Goal: Task Accomplishment & Management: Complete application form

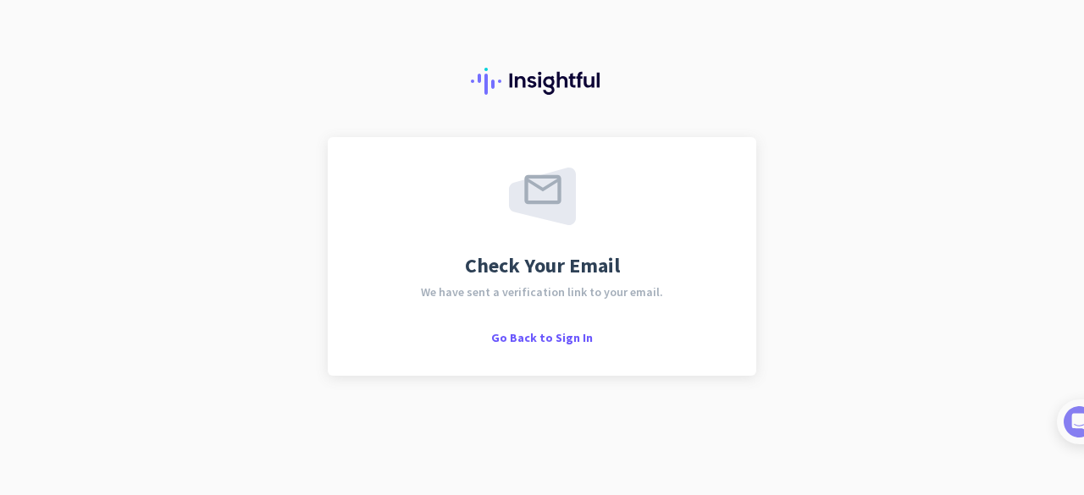
click at [564, 346] on div "Check Your Email We have sent a verification link to your email. Go Back to Sig…" at bounding box center [542, 256] width 428 height 239
click at [554, 343] on span "Go Back to Sign In" at bounding box center [542, 337] width 102 height 15
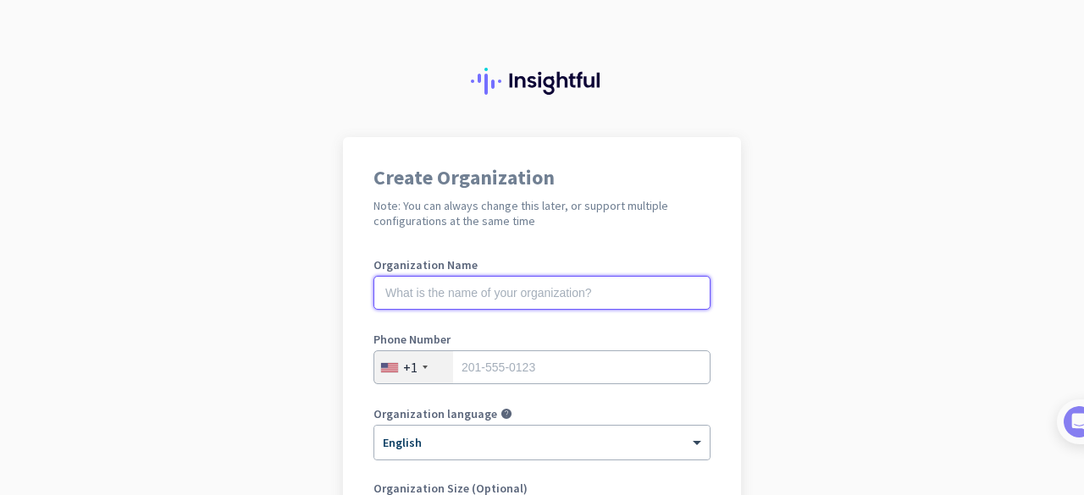
click at [550, 299] on input "text" at bounding box center [541, 293] width 337 height 34
type input "S"
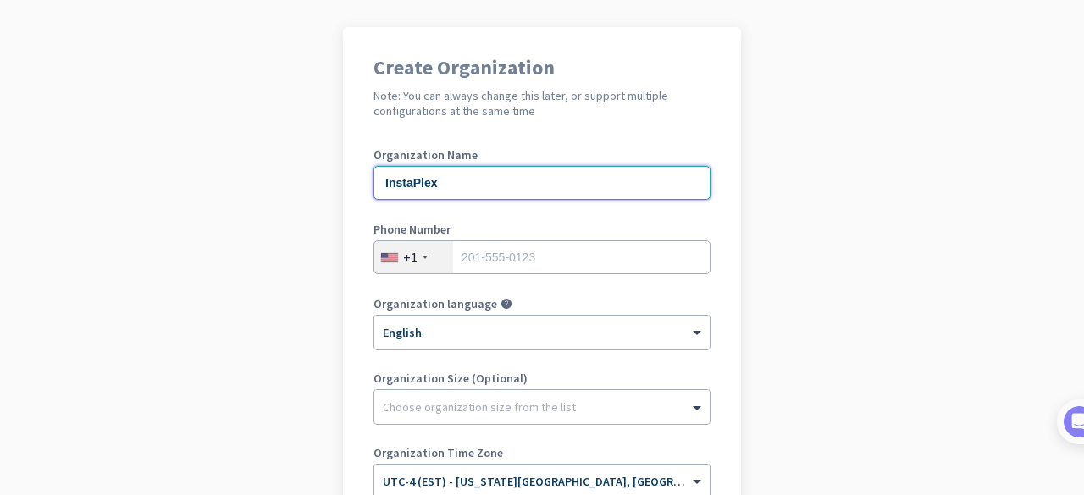
scroll to position [115, 0]
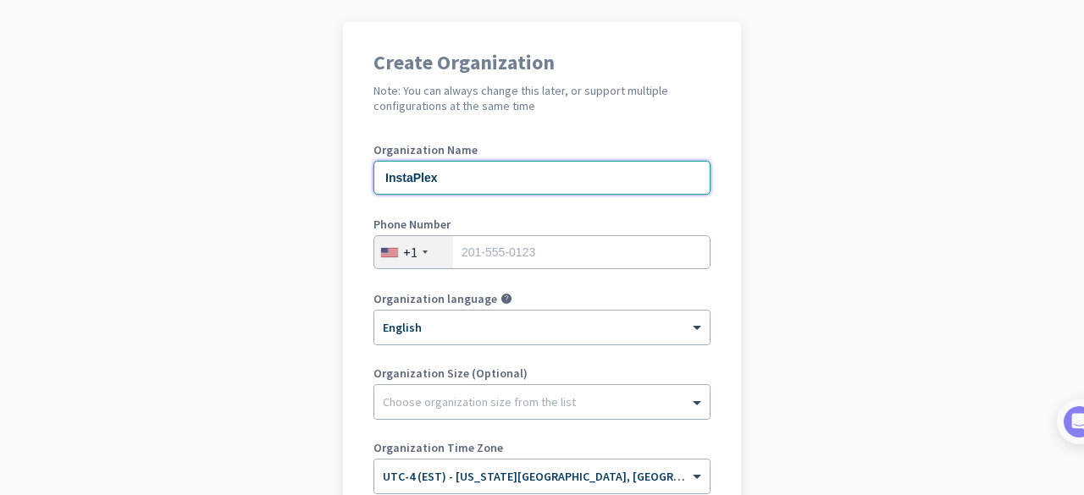
type input "InstaPlex"
click at [427, 255] on div "+1" at bounding box center [413, 252] width 79 height 32
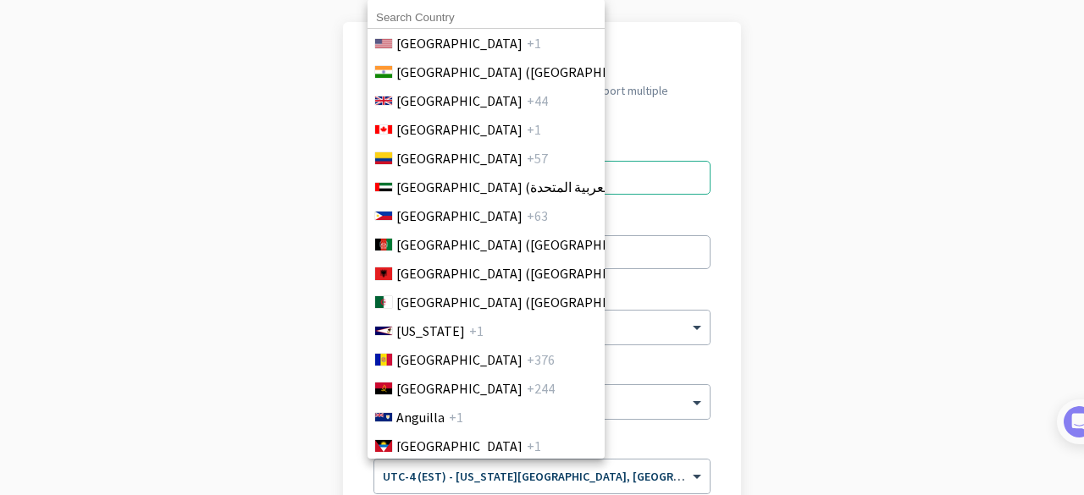
click at [420, 255] on span "[GEOGRAPHIC_DATA] (‫[GEOGRAPHIC_DATA]‬‎)" at bounding box center [528, 244] width 264 height 20
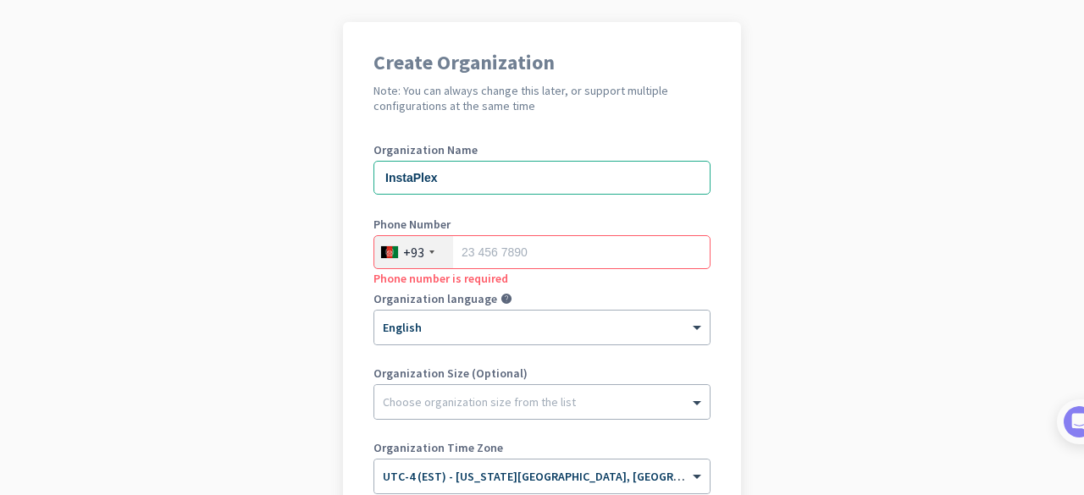
click at [420, 255] on div "+93" at bounding box center [413, 252] width 79 height 32
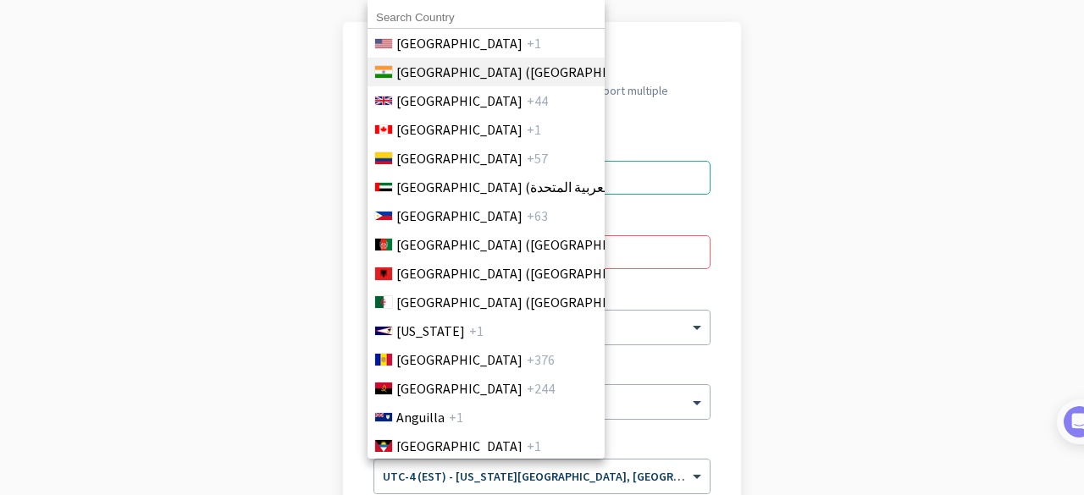
click at [460, 67] on span "[GEOGRAPHIC_DATA] ([GEOGRAPHIC_DATA])" at bounding box center [528, 72] width 264 height 20
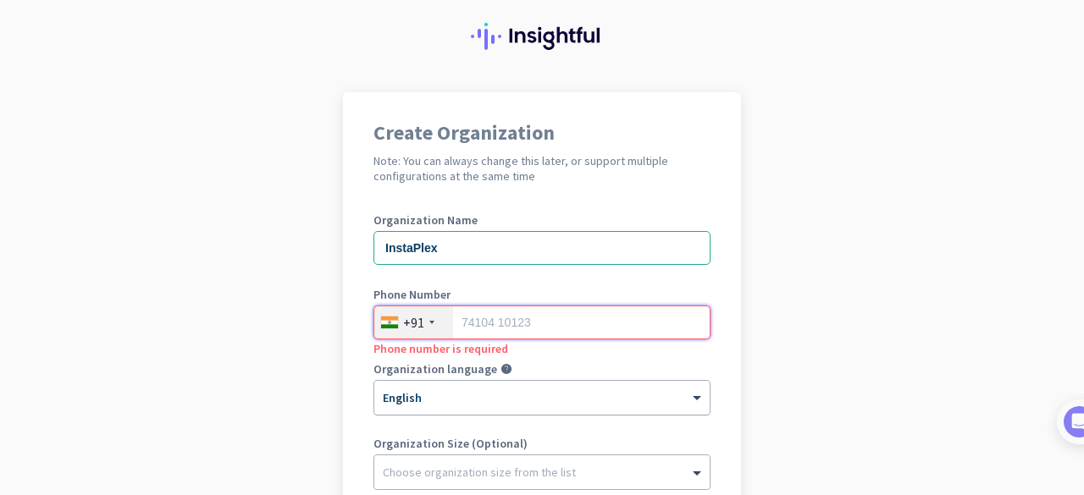
scroll to position [0, 0]
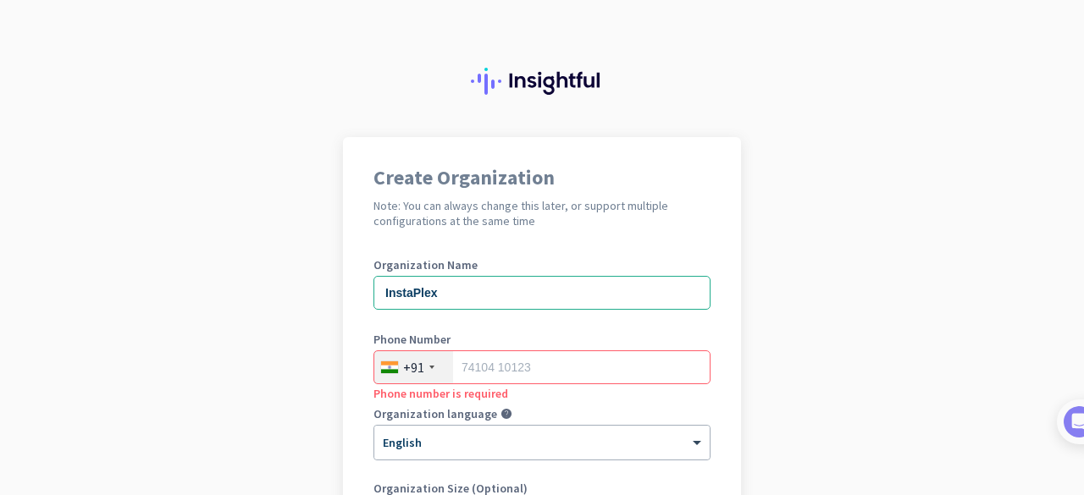
click at [626, 238] on div "Create Organization Note: You can always change this later, or support multiple…" at bounding box center [542, 436] width 398 height 598
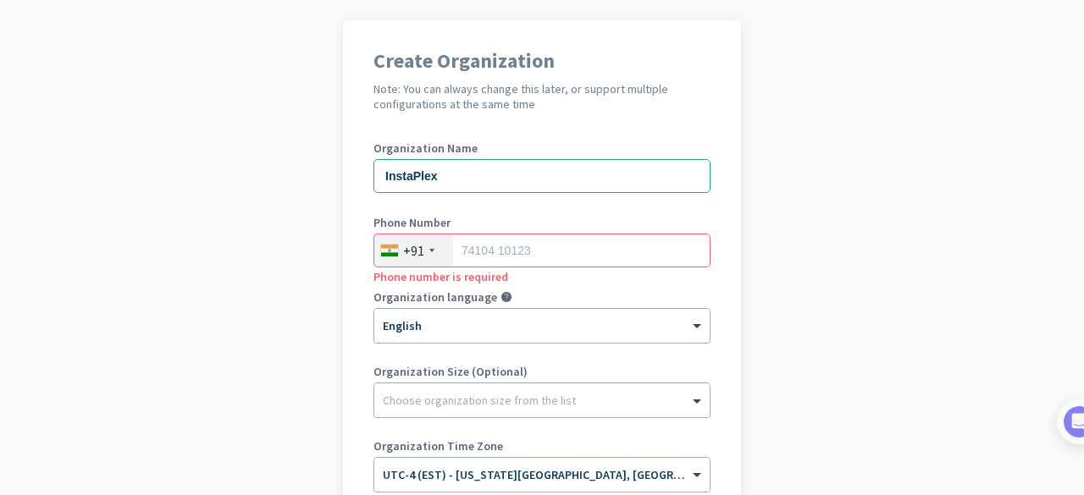
scroll to position [147, 0]
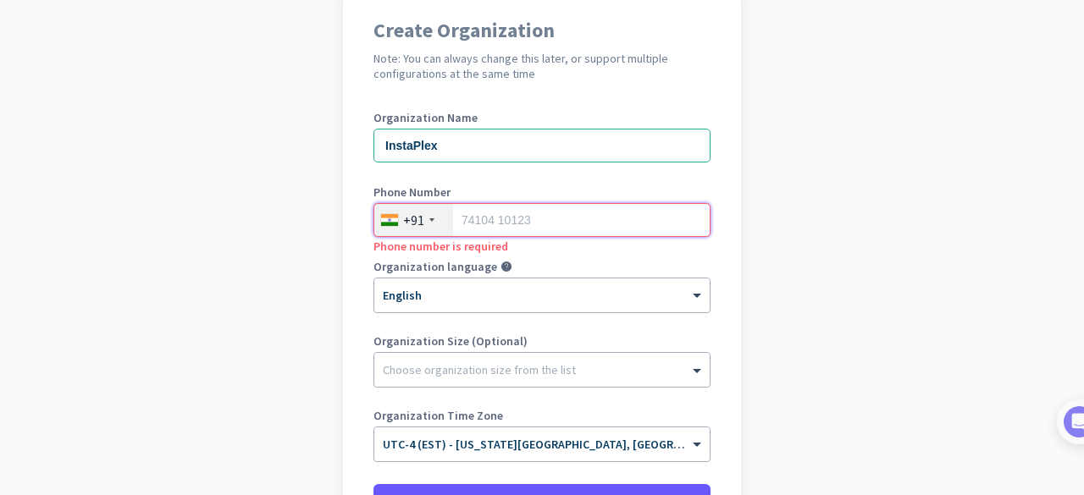
click at [584, 231] on input "tel" at bounding box center [541, 220] width 337 height 34
paste input "917428723247"
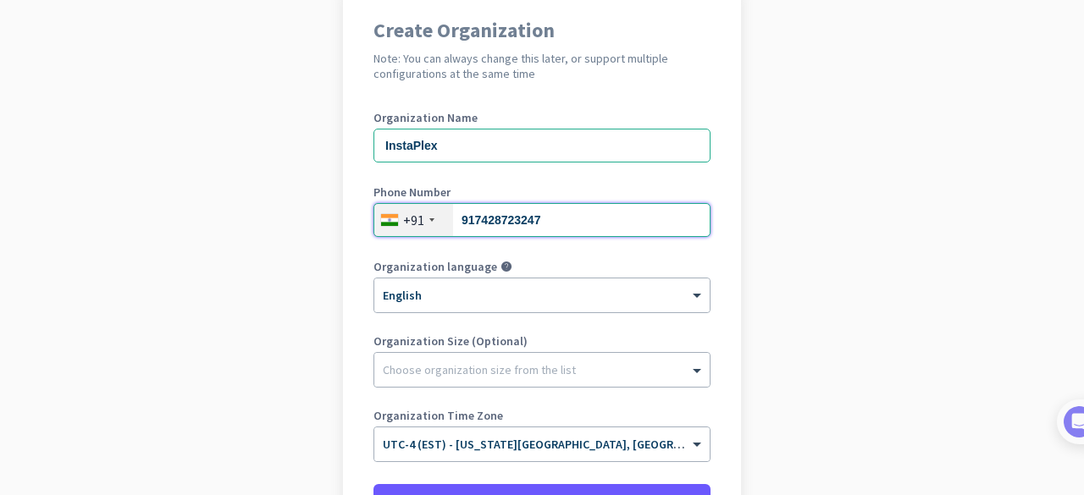
click at [467, 218] on input "917428723247" at bounding box center [541, 220] width 337 height 34
type input "7428723247"
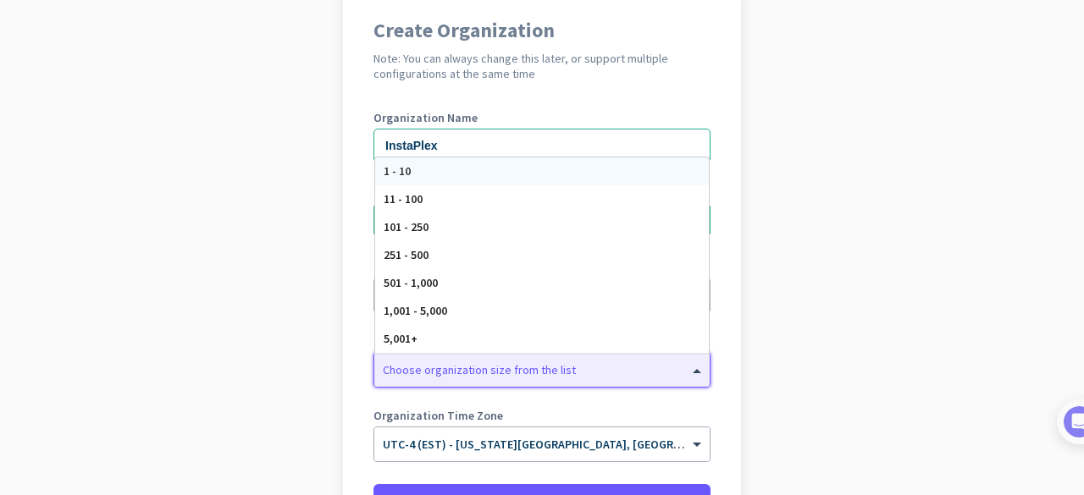
click at [527, 355] on div "Choose organization size from the list" at bounding box center [541, 370] width 335 height 34
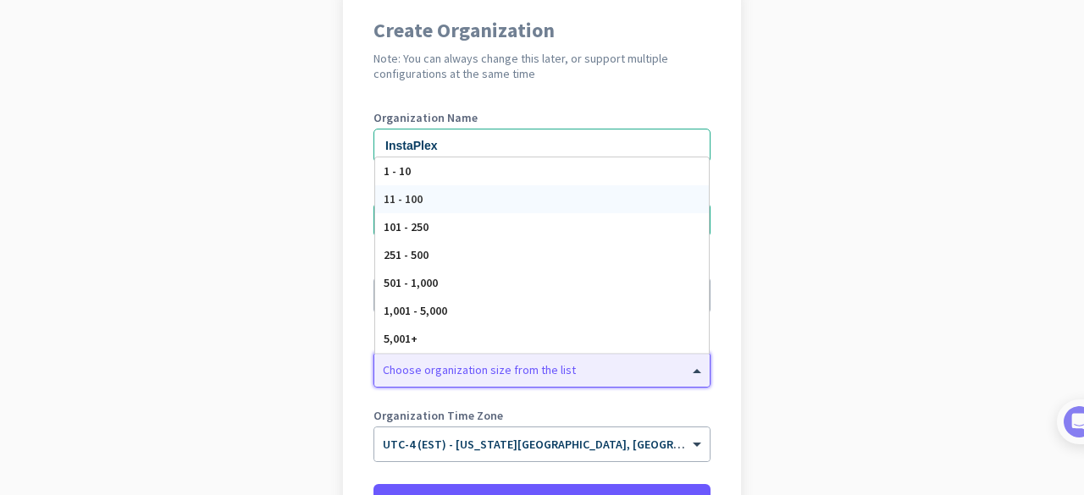
click at [430, 196] on div "11 - 100" at bounding box center [542, 199] width 334 height 28
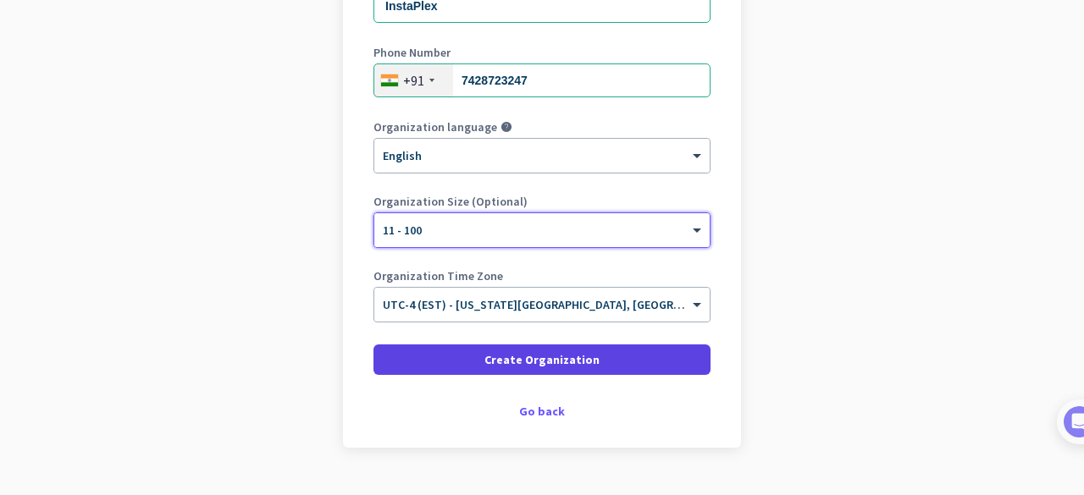
scroll to position [288, 0]
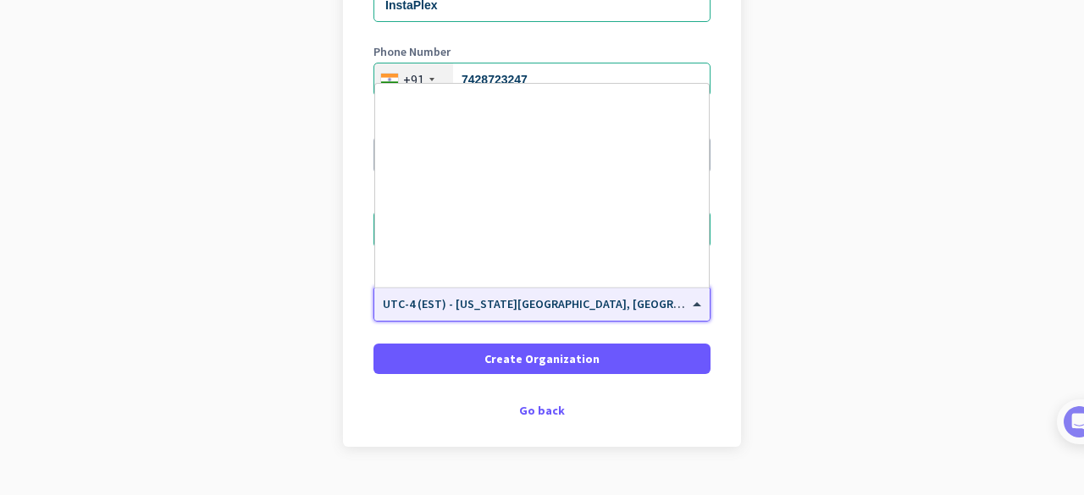
click at [510, 312] on div "× UTC-4 (EST) - [US_STATE][GEOGRAPHIC_DATA], [GEOGRAPHIC_DATA], [GEOGRAPHIC_DAT…" at bounding box center [541, 304] width 335 height 34
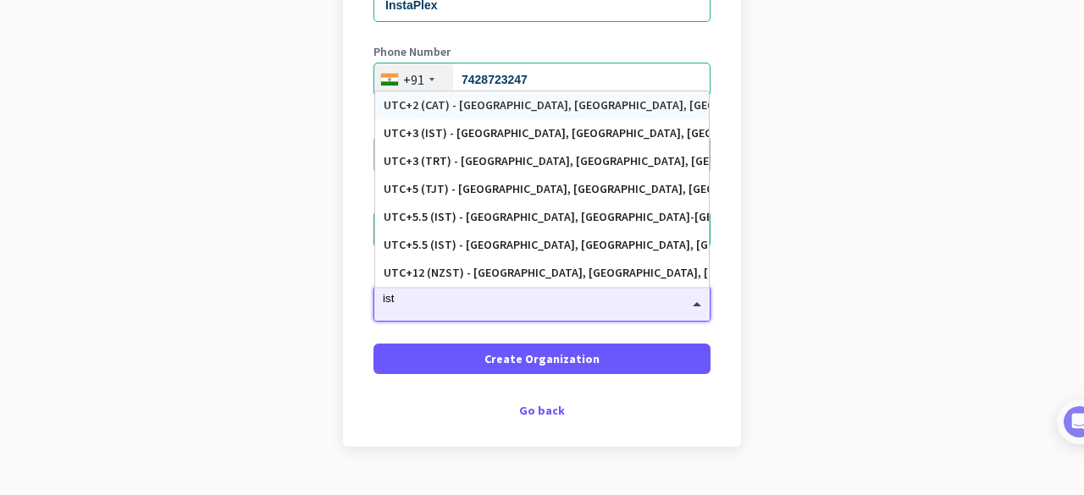
scroll to position [0, 0]
type input "i"
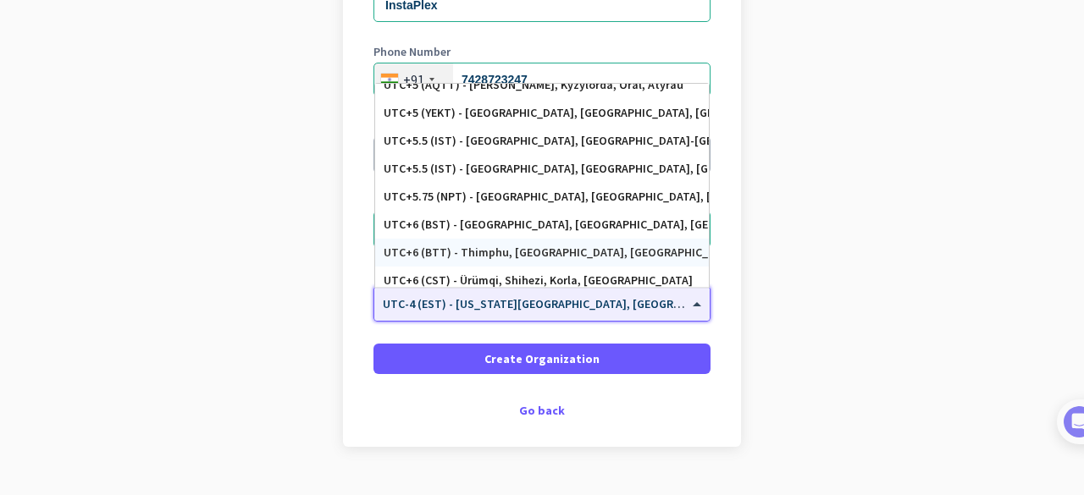
scroll to position [6714, 0]
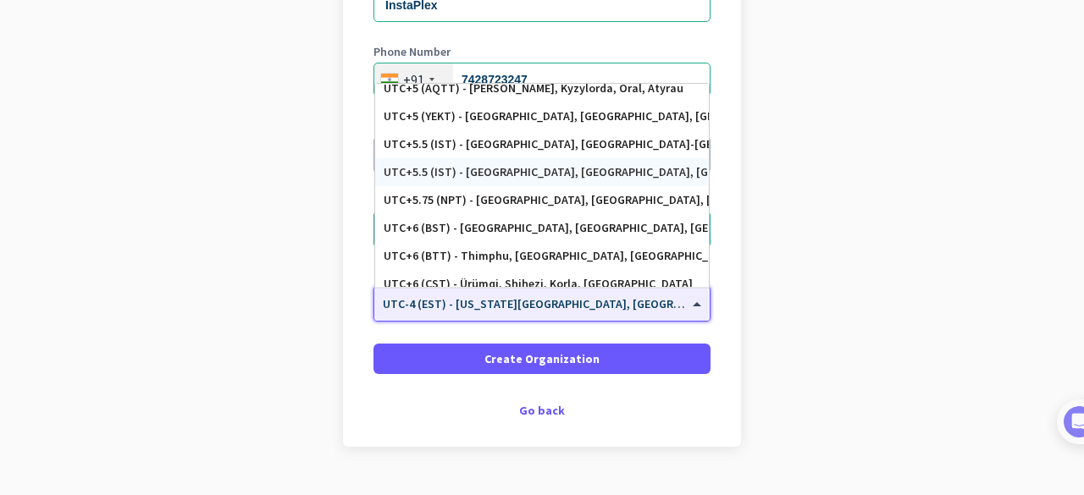
click at [496, 174] on div "UTC+5.5 (IST) - [GEOGRAPHIC_DATA], [GEOGRAPHIC_DATA], [GEOGRAPHIC_DATA], [GEOGR…" at bounding box center [541, 172] width 317 height 14
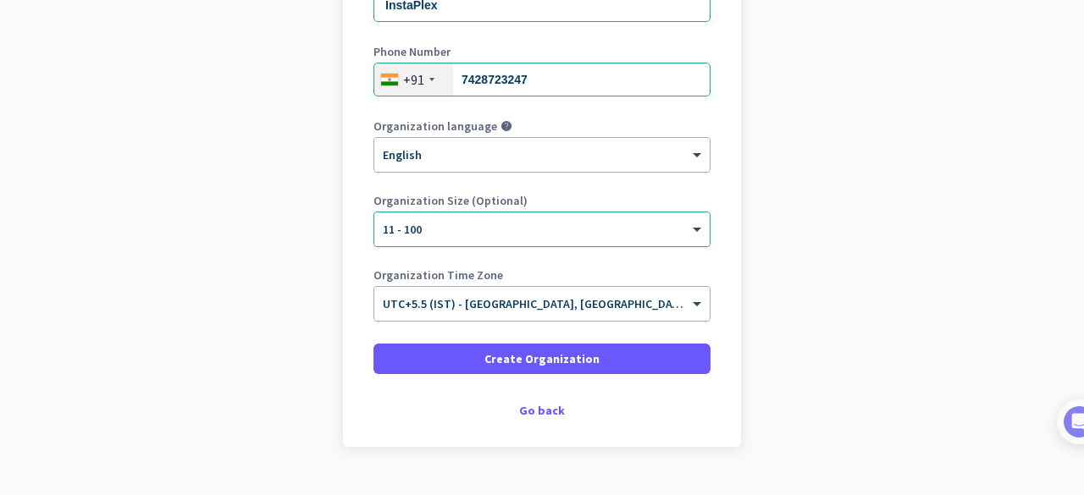
click at [772, 246] on app-onboarding-organization "Create Organization Note: You can always change this later, or support multiple…" at bounding box center [542, 190] width 1084 height 682
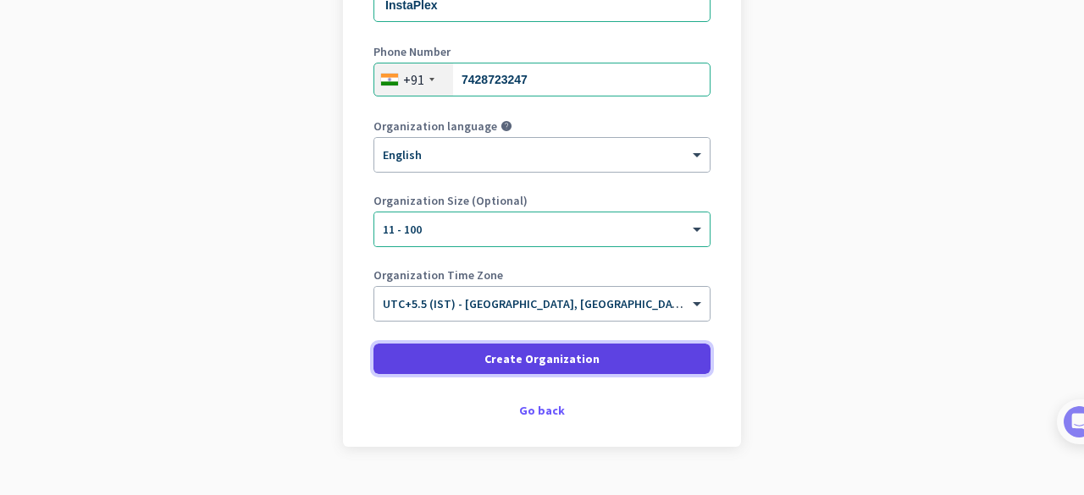
click at [519, 360] on span "Create Organization" at bounding box center [541, 358] width 115 height 17
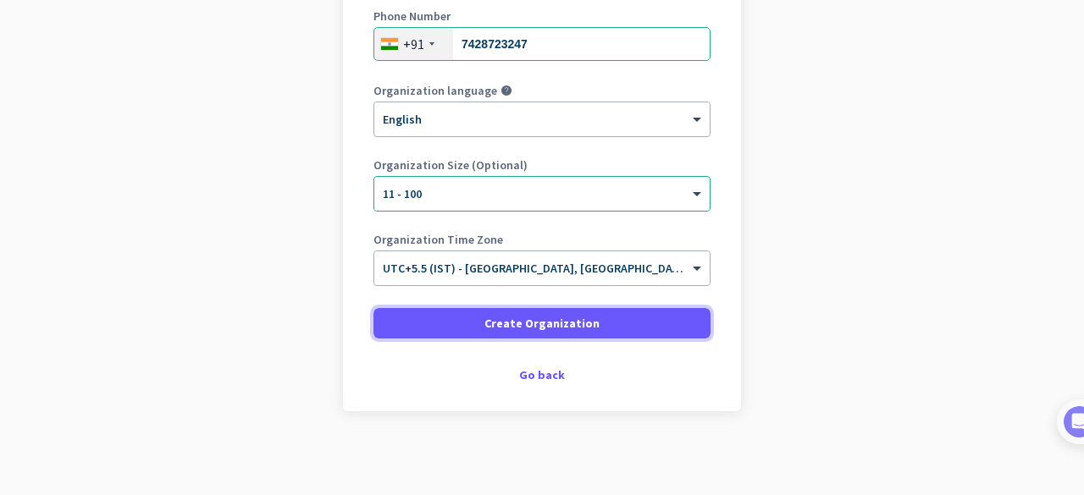
scroll to position [0, 0]
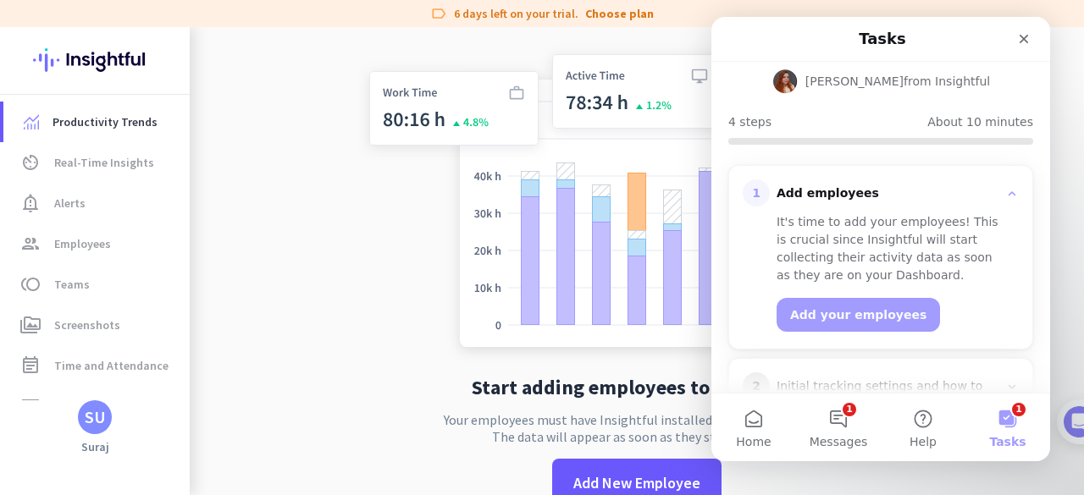
scroll to position [310, 0]
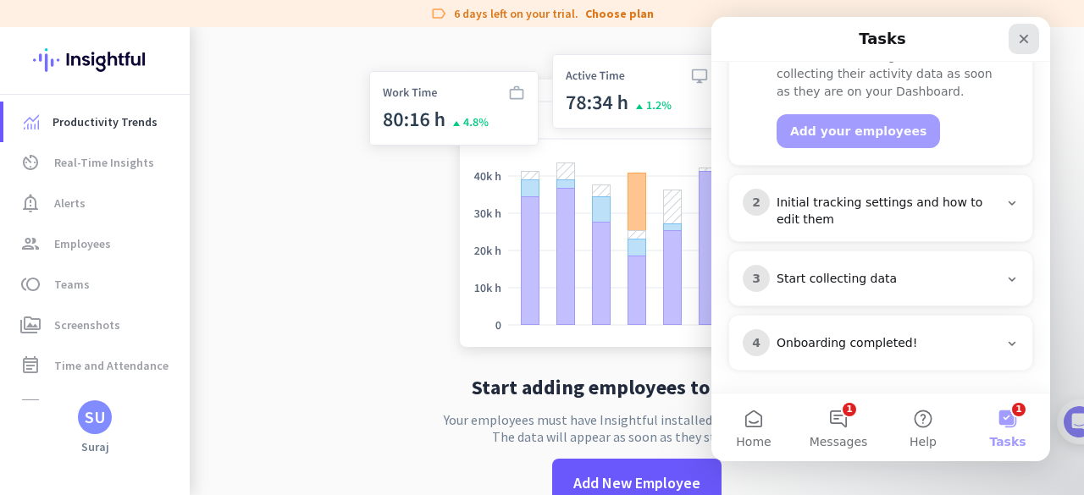
click at [1019, 32] on icon "Close" at bounding box center [1024, 39] width 14 height 14
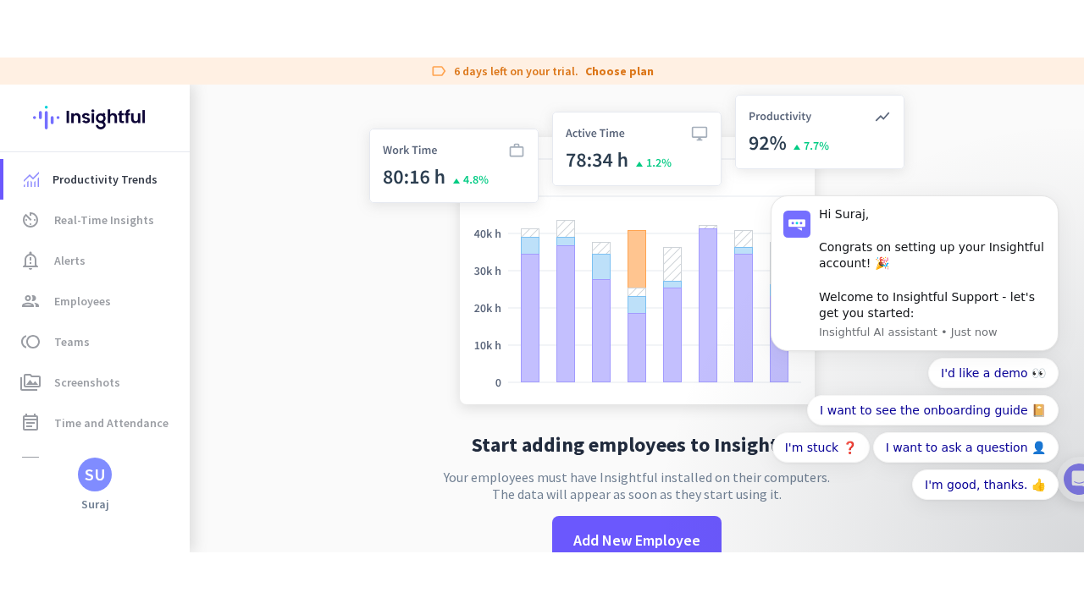
scroll to position [0, 0]
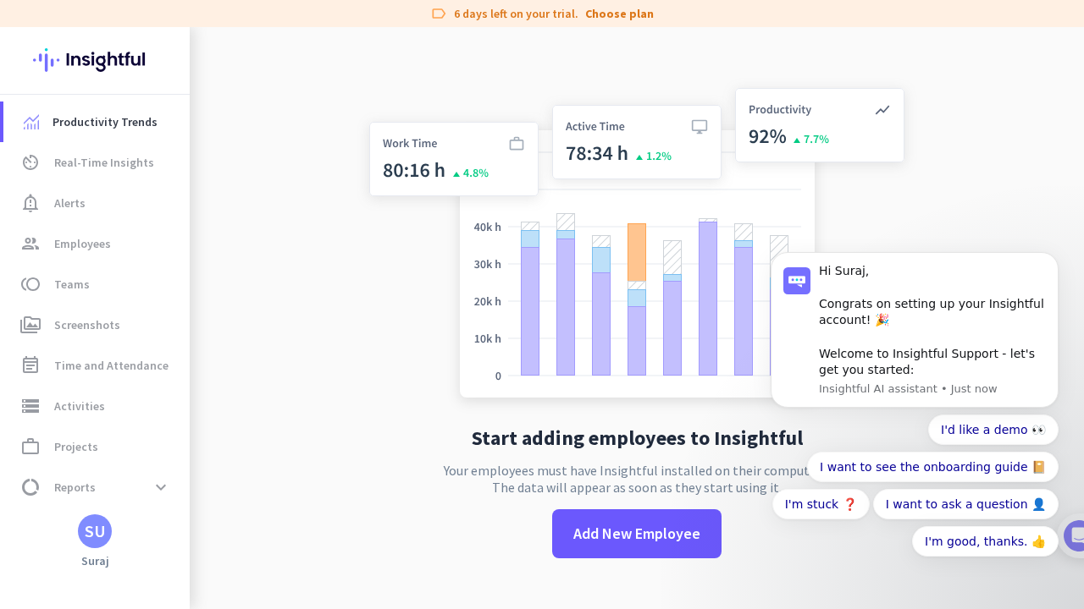
click at [295, 304] on app-no-employees "Start adding employees to Insightful Your employees must have Insightful instal…" at bounding box center [637, 331] width 894 height 609
click at [1053, 262] on icon "Dismiss notification" at bounding box center [1053, 256] width 9 height 9
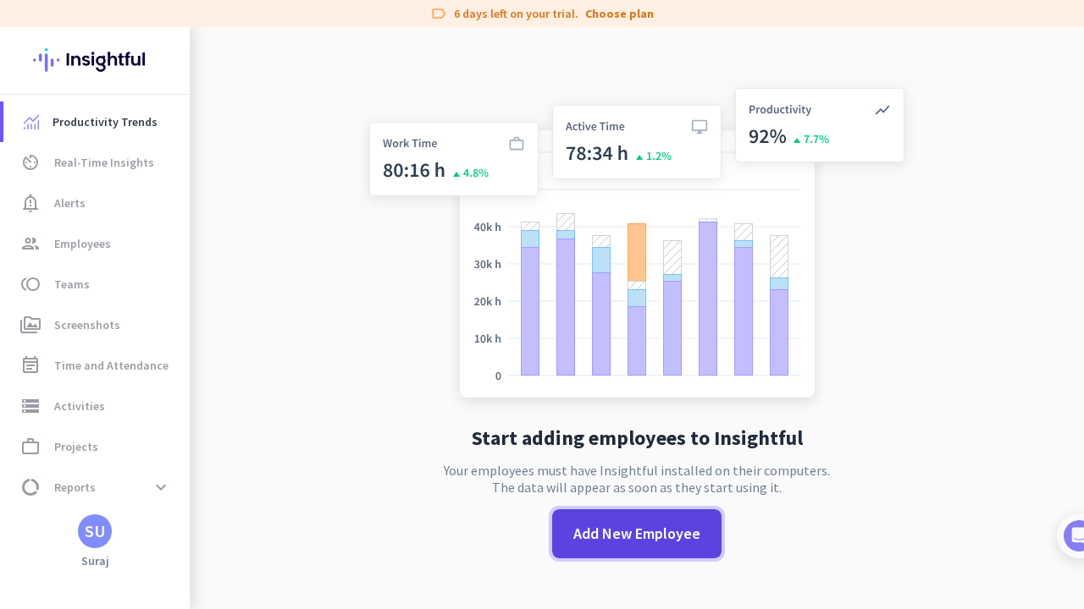
click at [631, 494] on span at bounding box center [636, 534] width 169 height 49
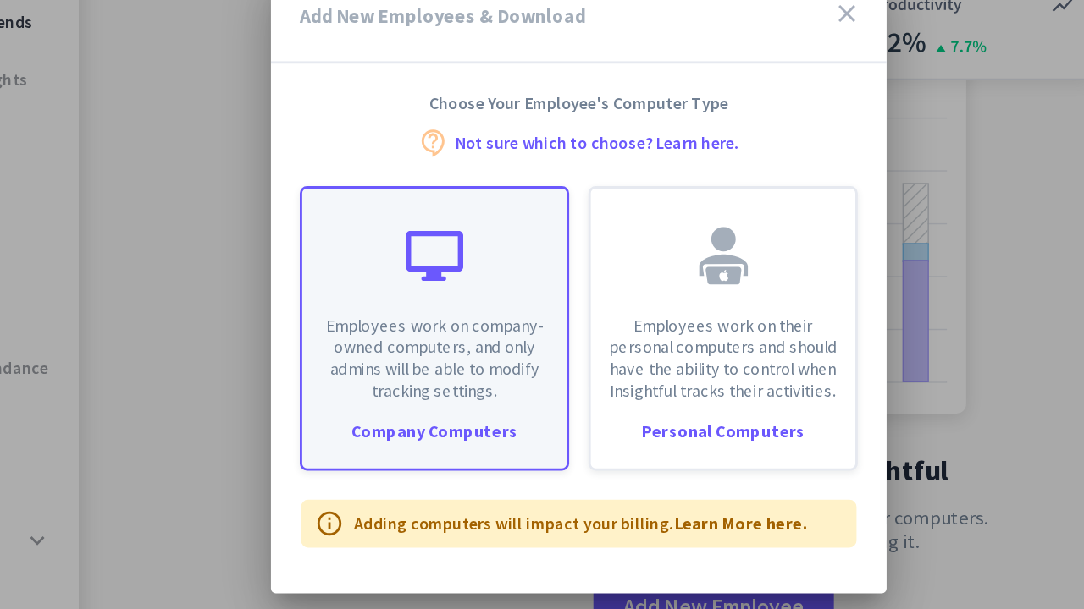
click at [446, 348] on p "Employees work on company-owned computers, and only admins will be able to modi…" at bounding box center [440, 358] width 166 height 61
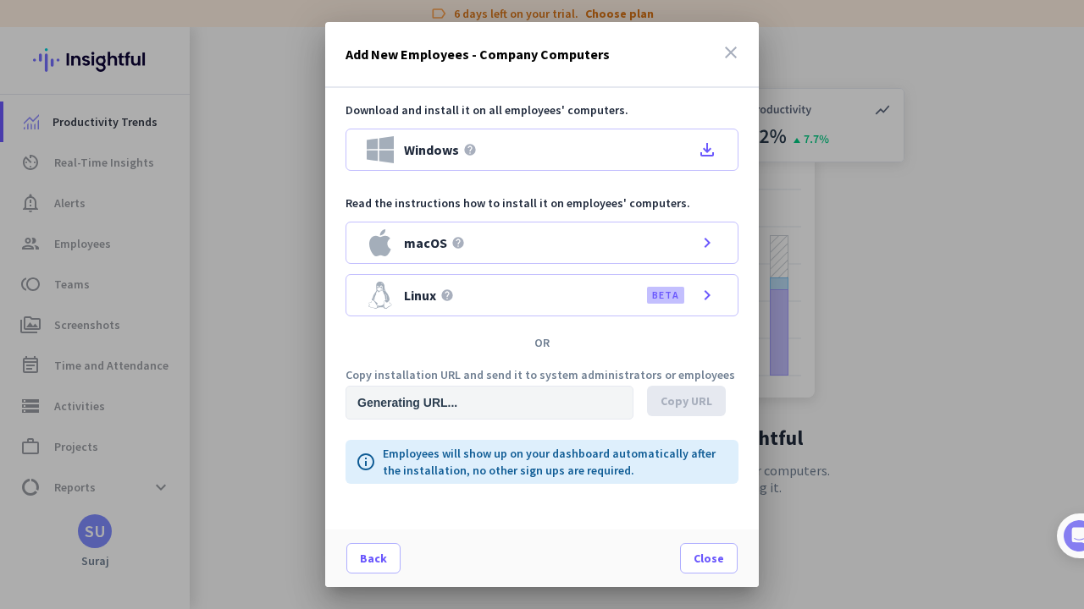
type input "[URL][DOMAIN_NAME]"
click at [721, 58] on icon "close" at bounding box center [730, 52] width 20 height 20
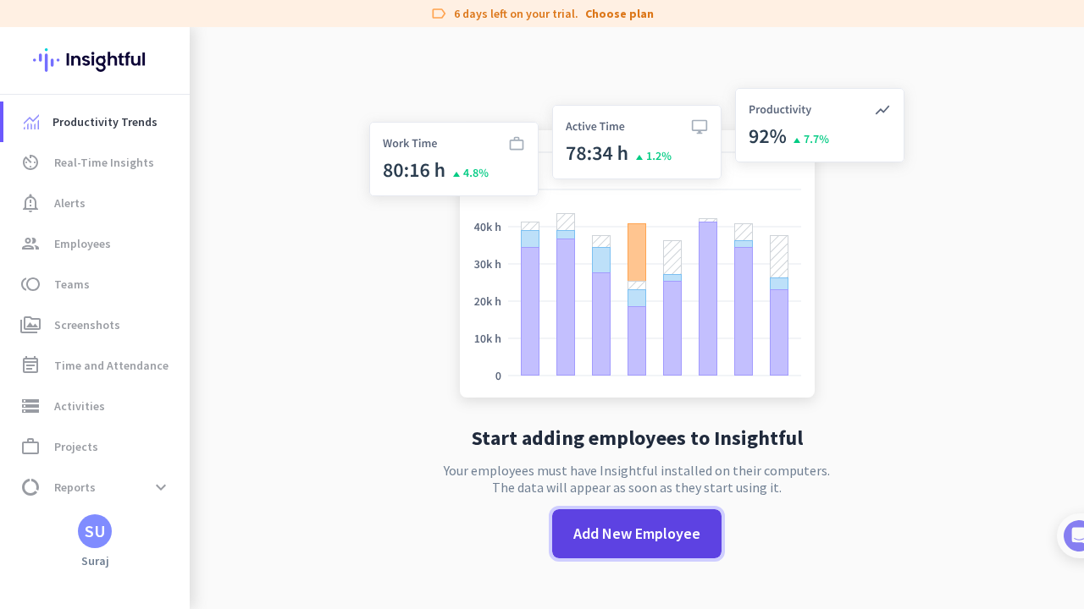
click at [648, 494] on span at bounding box center [636, 534] width 169 height 41
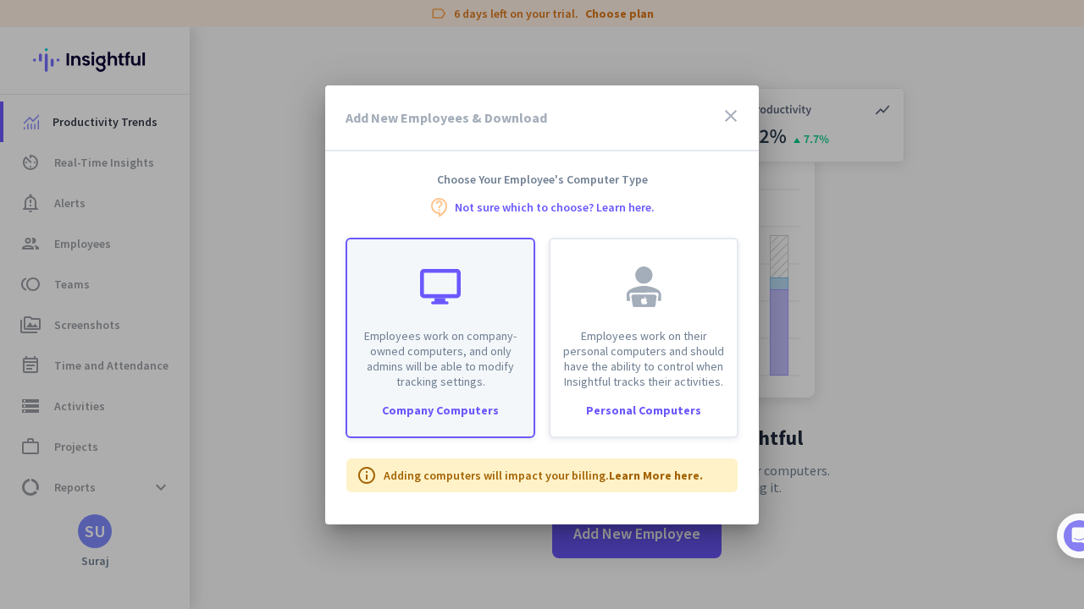
click at [447, 296] on div at bounding box center [440, 287] width 41 height 41
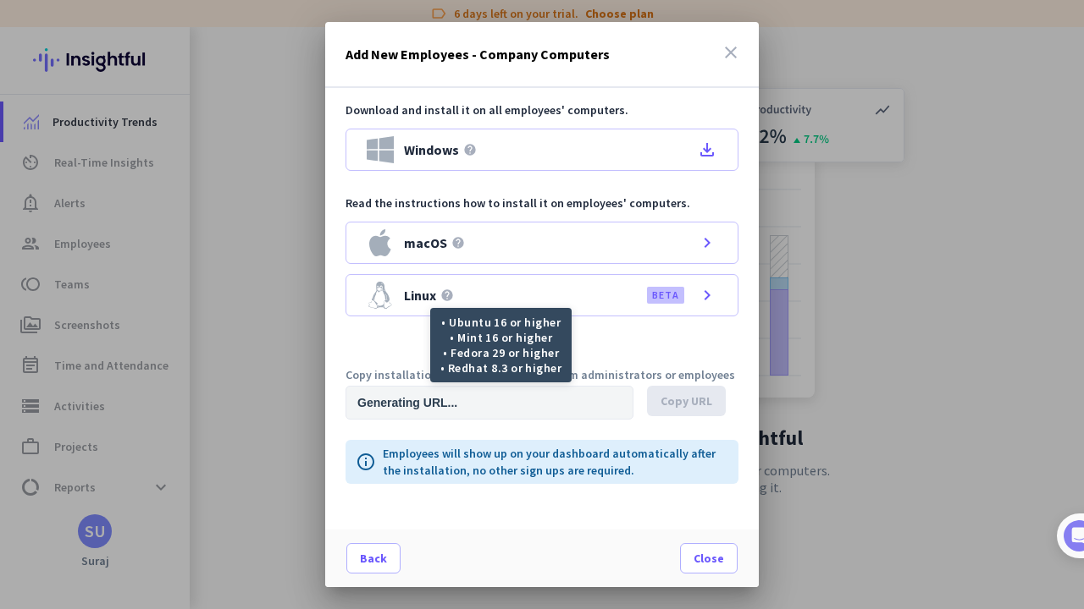
type input "[URL][DOMAIN_NAME]"
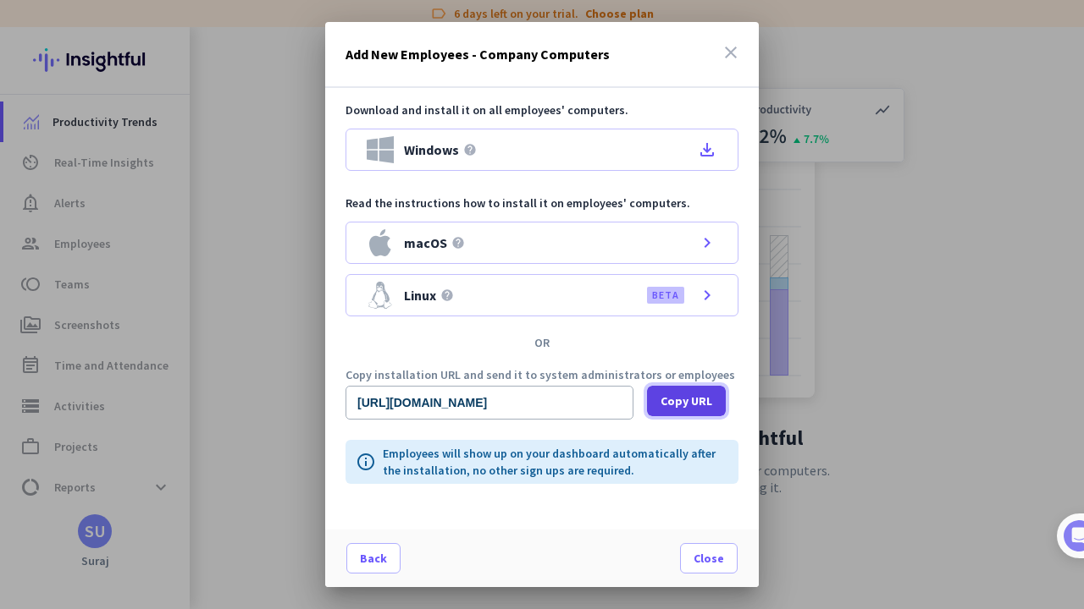
click at [681, 393] on span "Copy URL" at bounding box center [686, 401] width 52 height 17
click at [528, 494] on div "Back Close" at bounding box center [541, 559] width 433 height 58
click at [705, 494] on span "Close" at bounding box center [708, 558] width 30 height 17
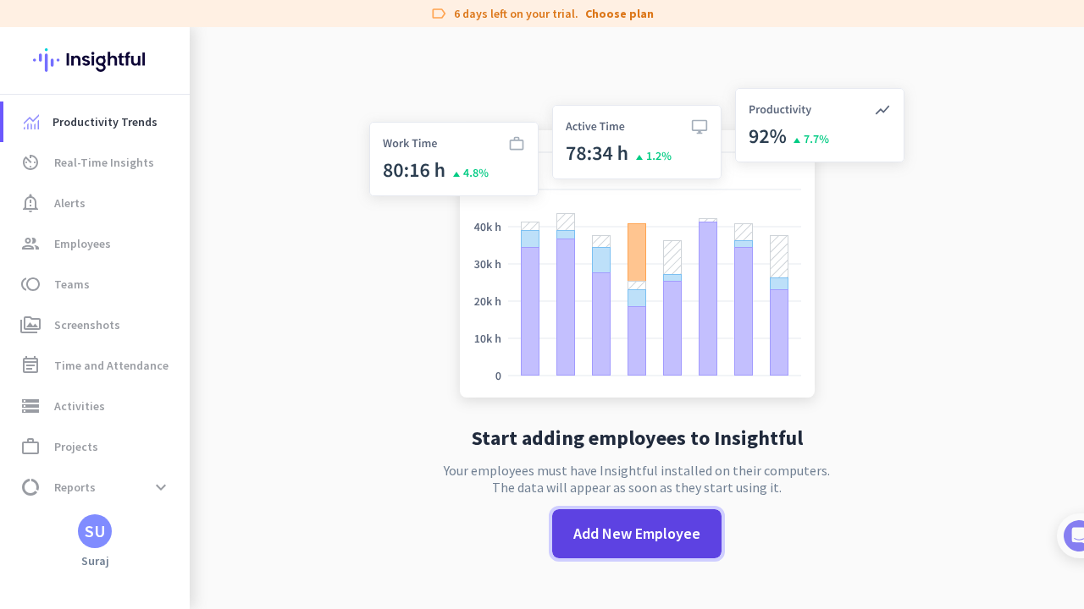
click at [658, 494] on span "Add New Employee" at bounding box center [636, 534] width 127 height 22
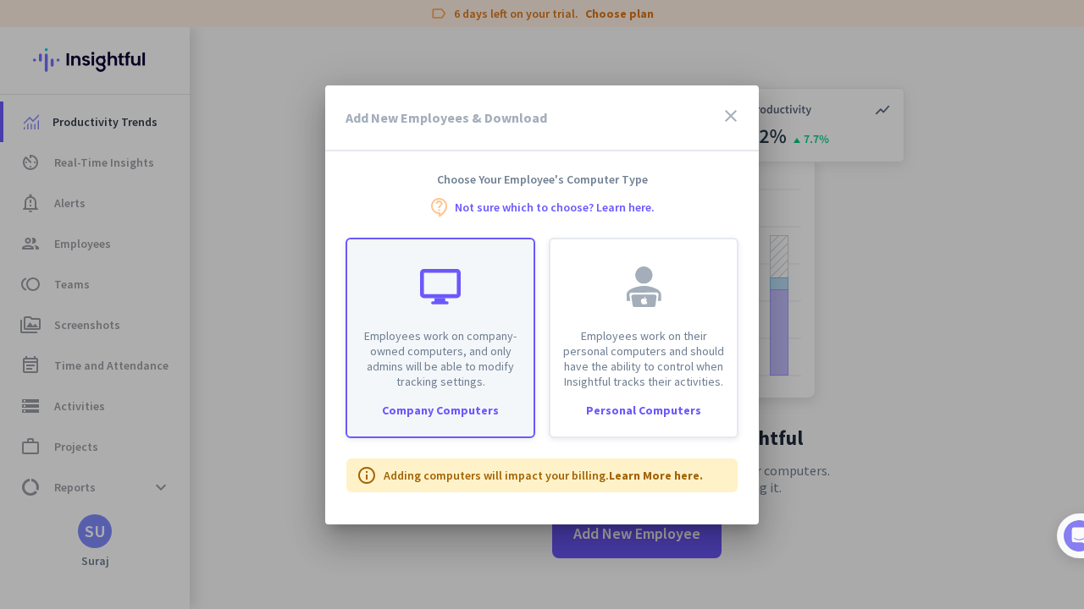
click at [508, 400] on div "Employees work on company-owned computers, and only admins will be able to modi…" at bounding box center [440, 338] width 190 height 201
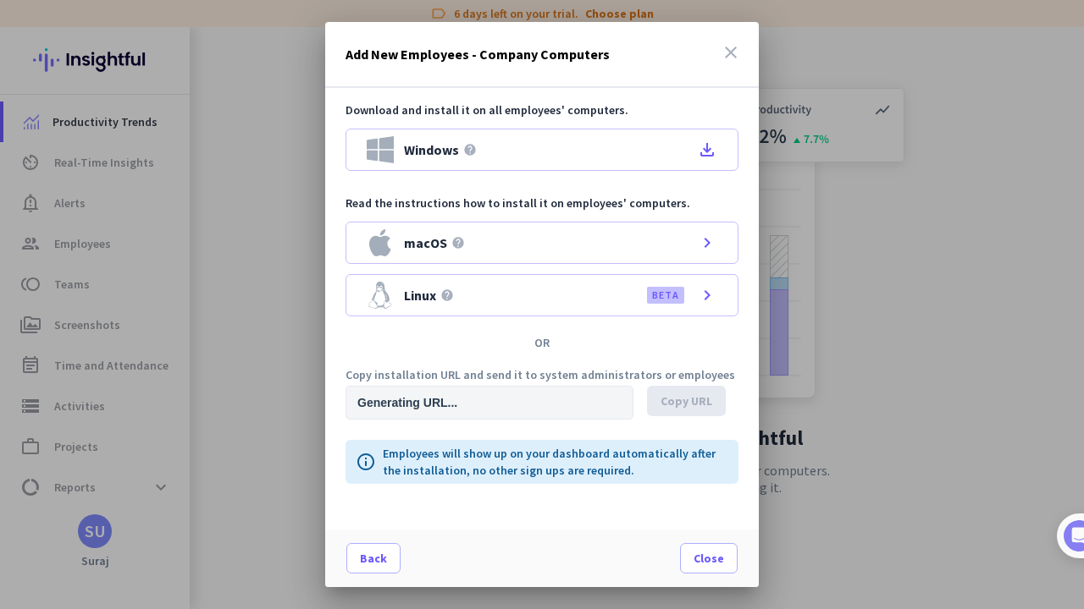
type input "[URL][DOMAIN_NAME]"
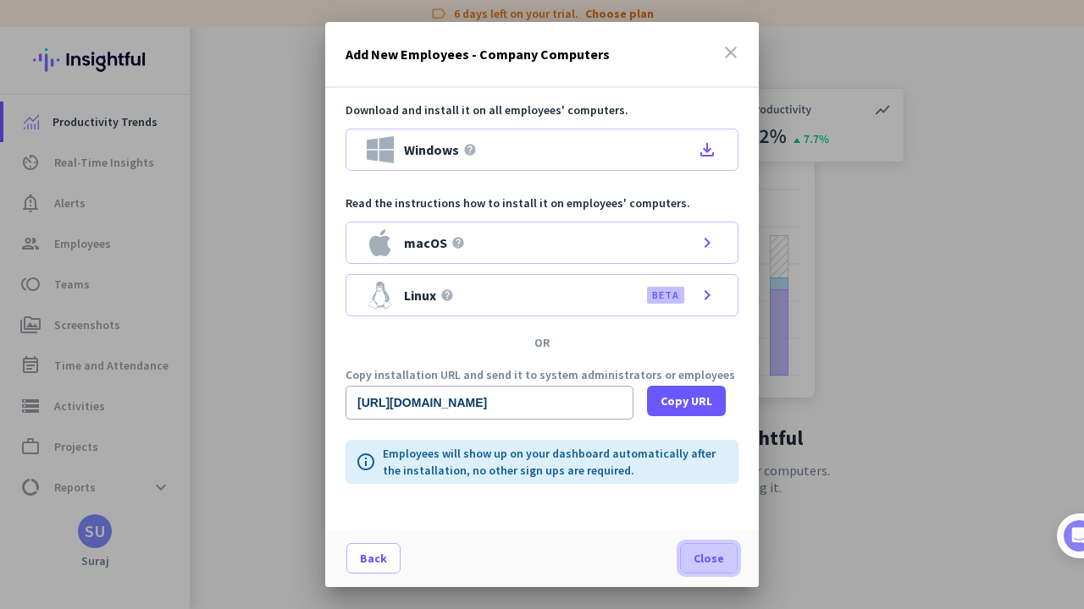
click at [721, 494] on span "Close" at bounding box center [708, 558] width 30 height 17
